Goal: Check status

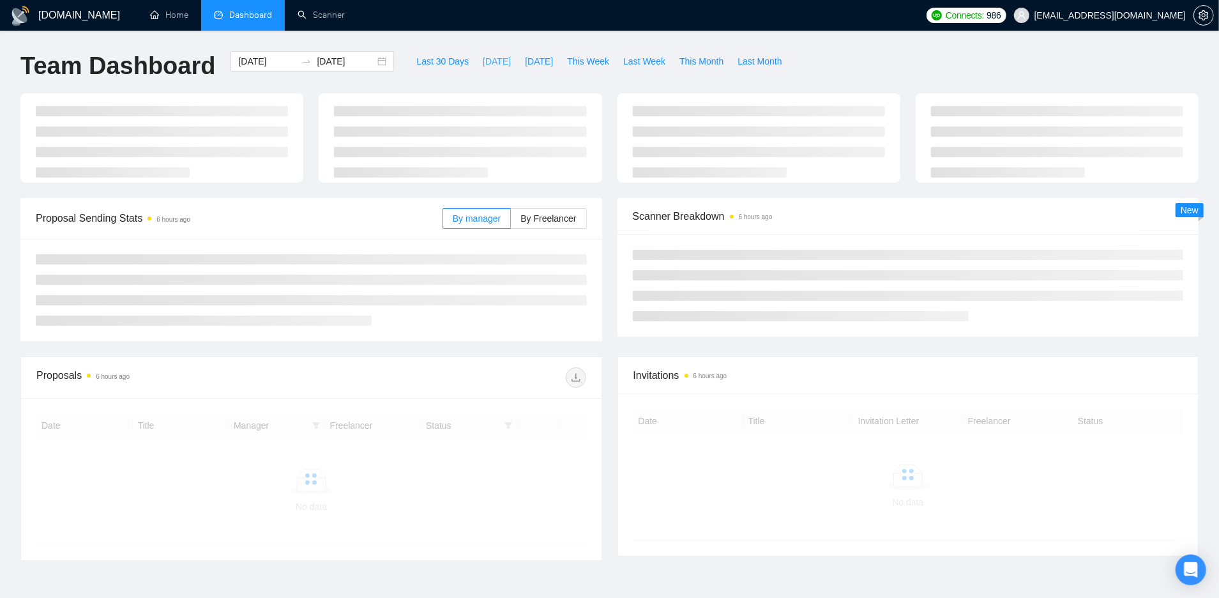
click at [483, 65] on span "[DATE]" at bounding box center [497, 61] width 28 height 14
type input "[DATE]"
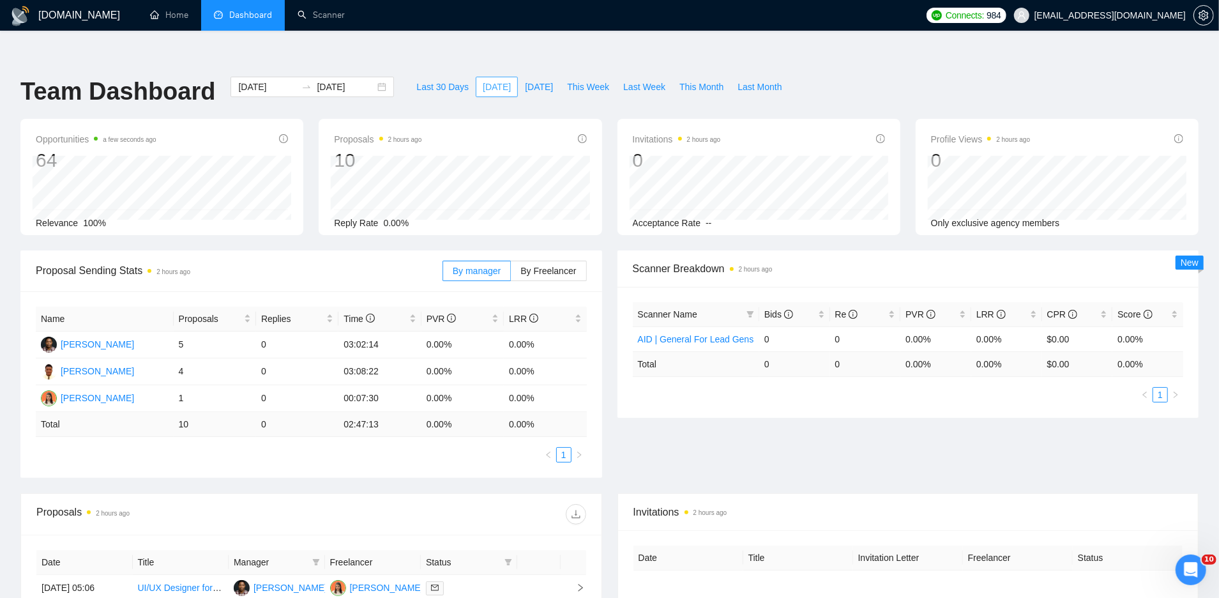
click at [483, 80] on span "[DATE]" at bounding box center [497, 87] width 28 height 14
click at [525, 80] on span "[DATE]" at bounding box center [539, 87] width 28 height 14
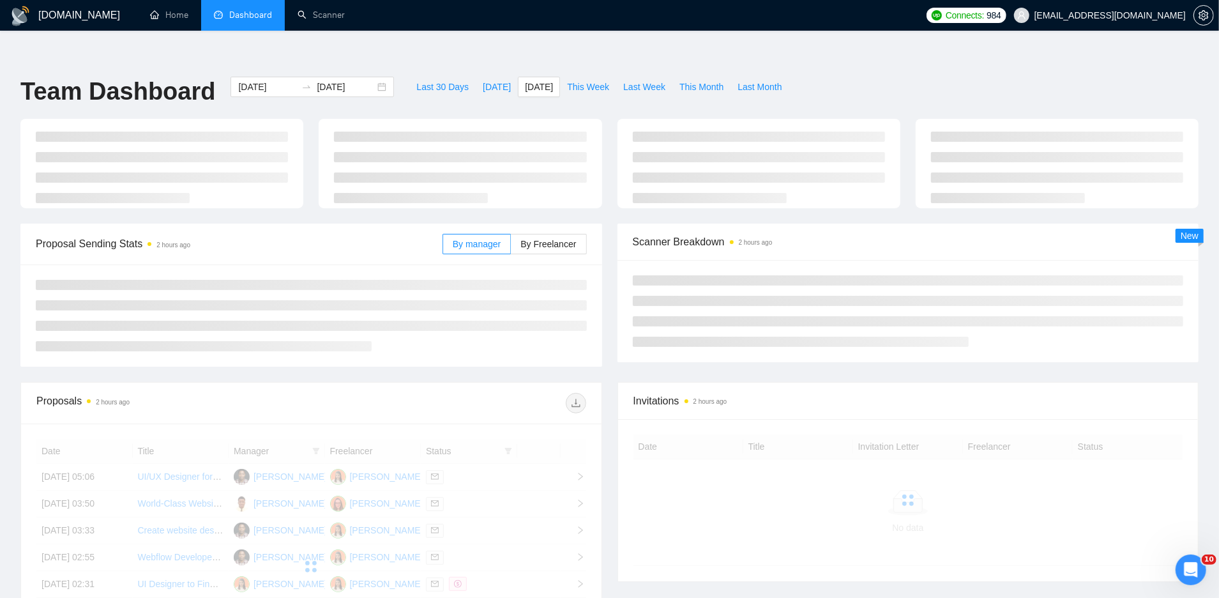
type input "[DATE]"
